Goal: Task Accomplishment & Management: Complete application form

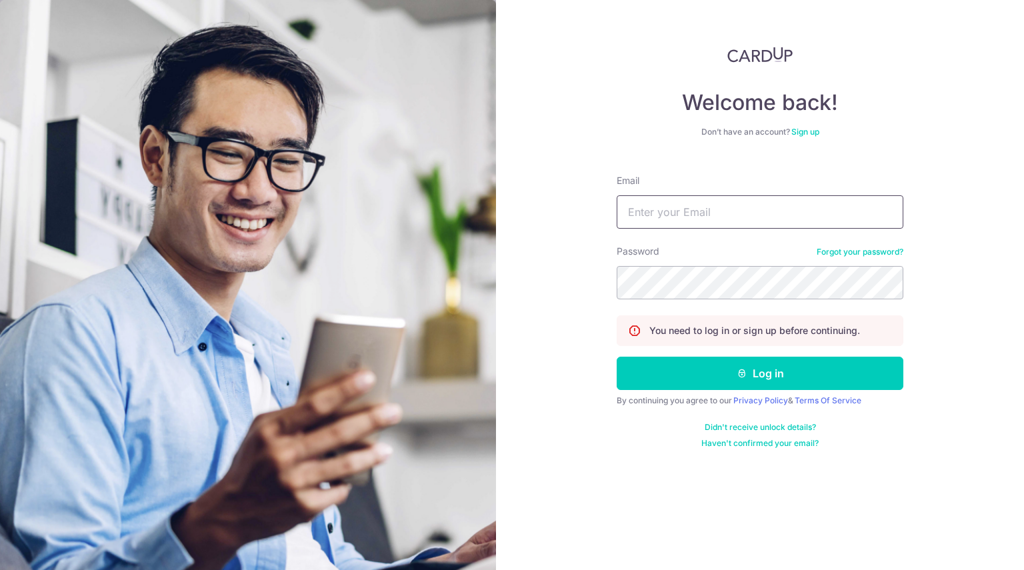
click at [775, 209] on input "Email" at bounding box center [760, 211] width 287 height 33
type input "qiyuho@gmail.com"
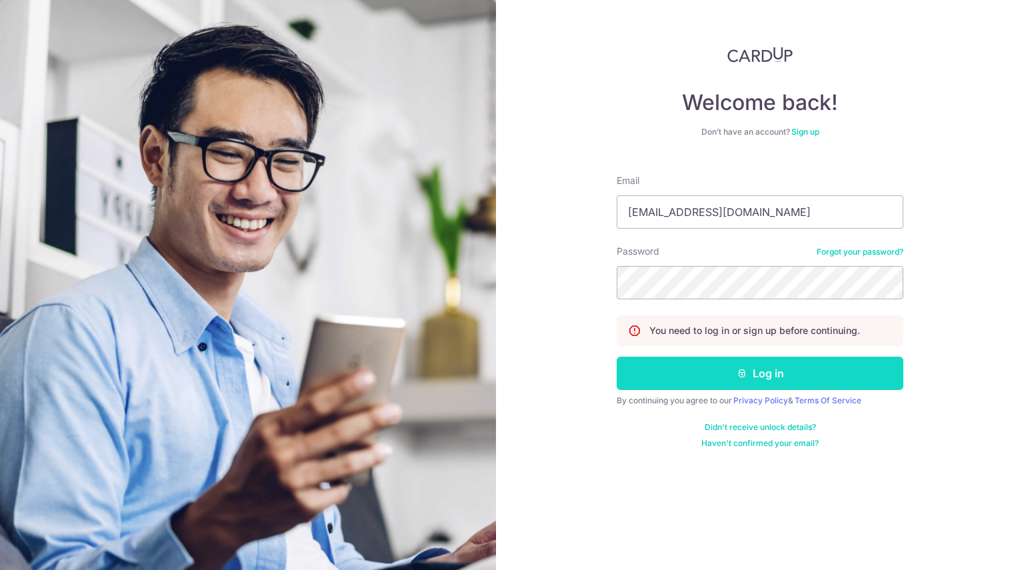
click at [755, 372] on button "Log in" at bounding box center [760, 373] width 287 height 33
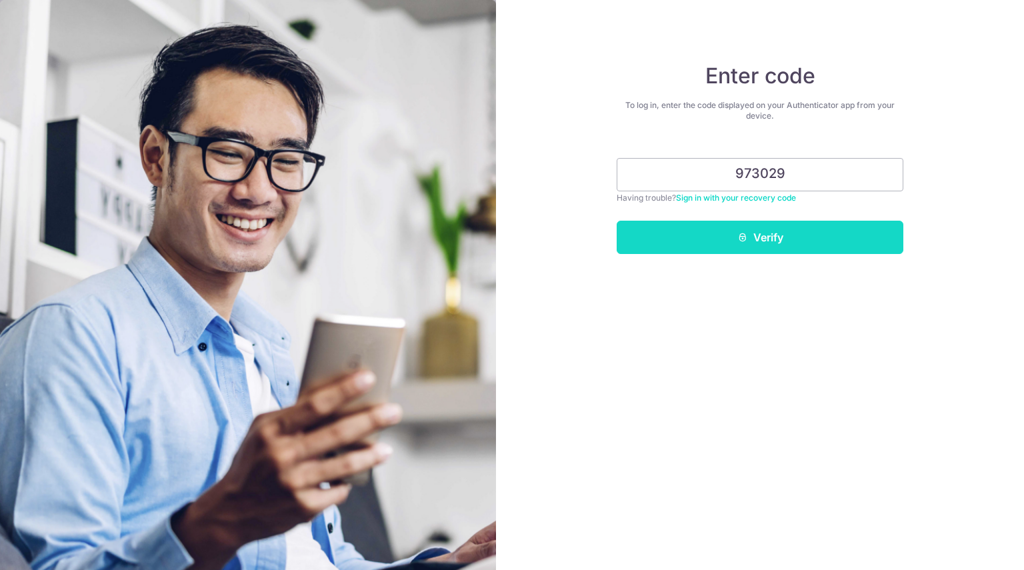
type input "973029"
click at [798, 248] on button "Verify" at bounding box center [760, 237] width 287 height 33
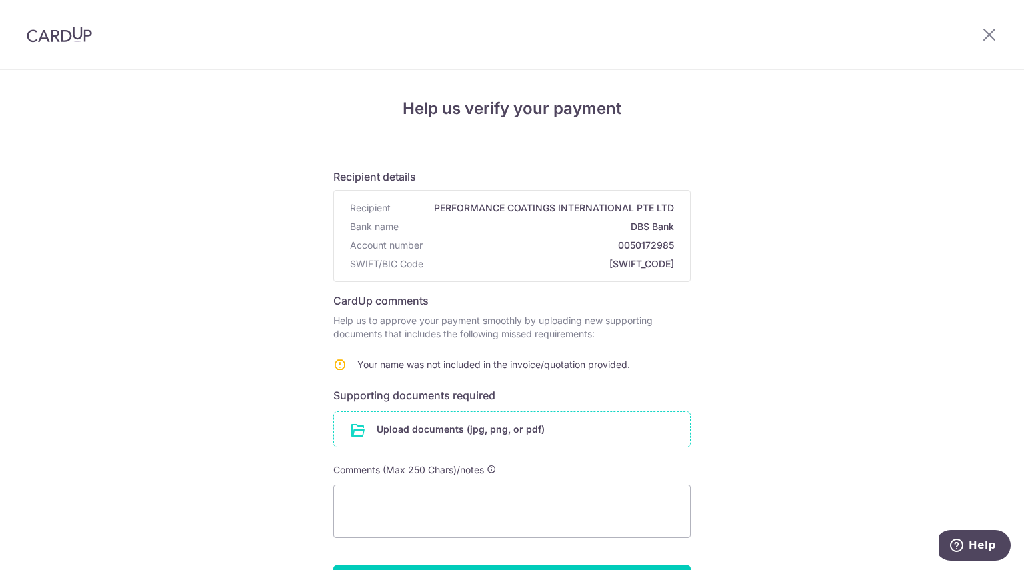
click at [463, 431] on input "file" at bounding box center [512, 429] width 356 height 35
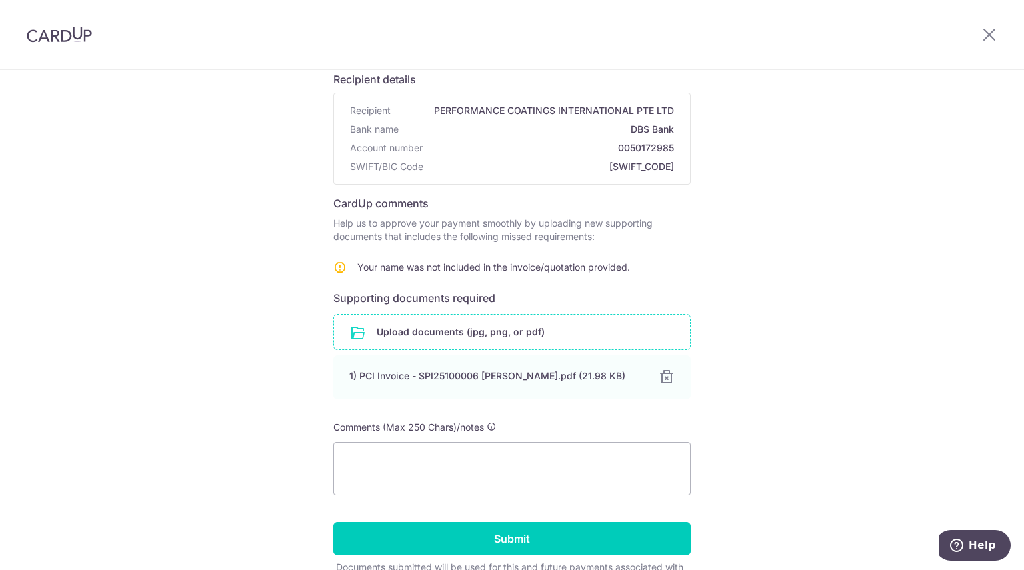
scroll to position [99, 0]
click at [443, 450] on textarea at bounding box center [511, 467] width 357 height 53
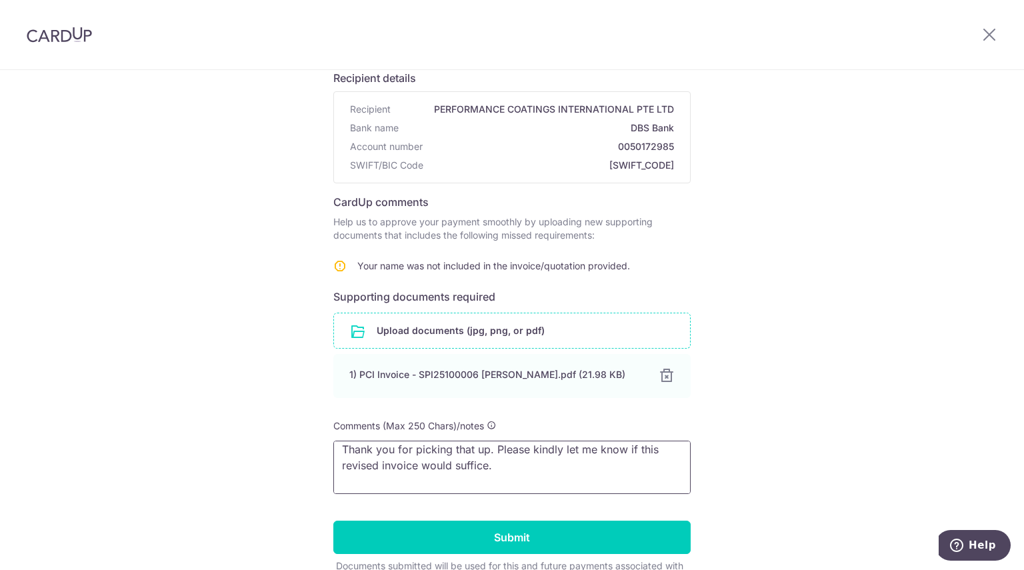
scroll to position [39, 0]
click at [435, 465] on textarea "Dear CardUp, Thank you for picking that up. Please kindly let me know if this r…" at bounding box center [511, 467] width 357 height 53
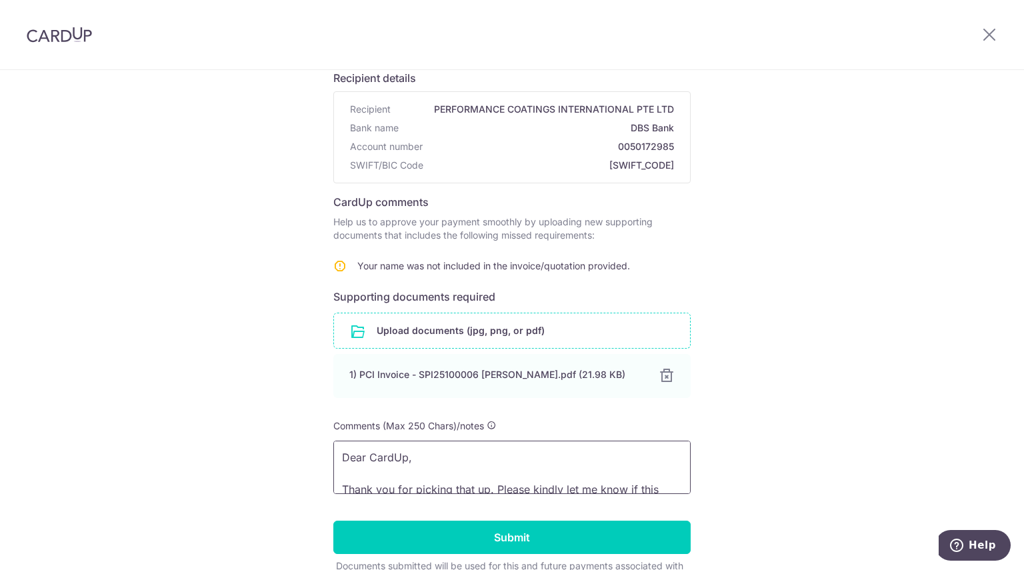
type textarea "Dear CardUp, Thank you for picking that up. Please kindly let me know if this r…"
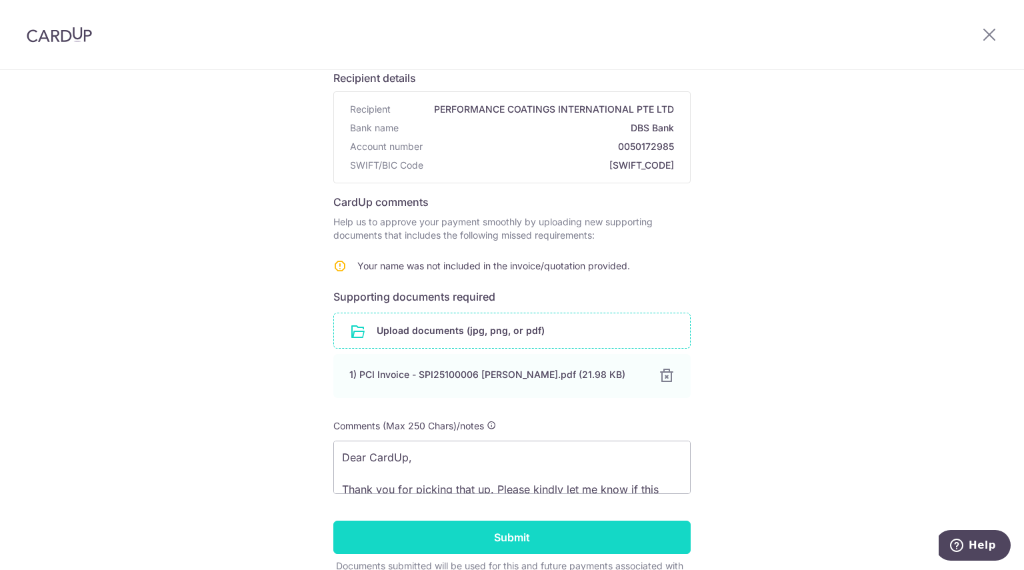
click at [563, 536] on input "Submit" at bounding box center [511, 537] width 357 height 33
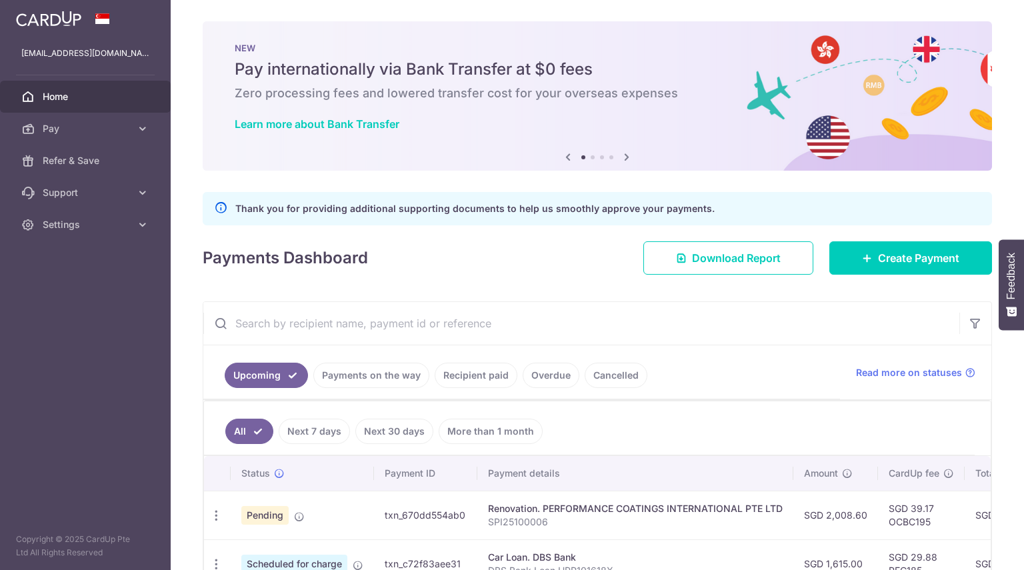
scroll to position [143, 0]
